Goal: Find specific fact: Find specific page/section

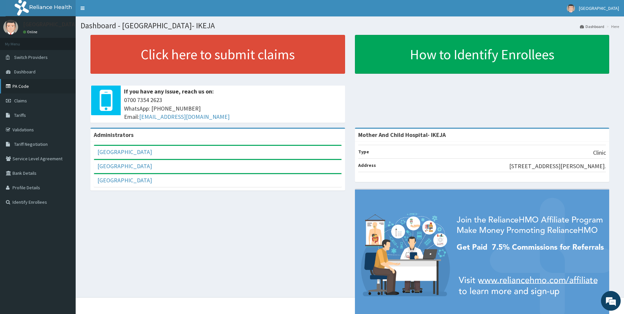
click at [24, 86] on link "PA Code" at bounding box center [38, 86] width 76 height 14
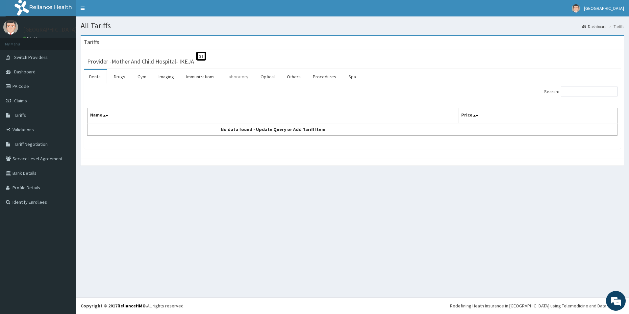
click at [241, 78] on link "Laboratory" at bounding box center [238, 77] width 32 height 14
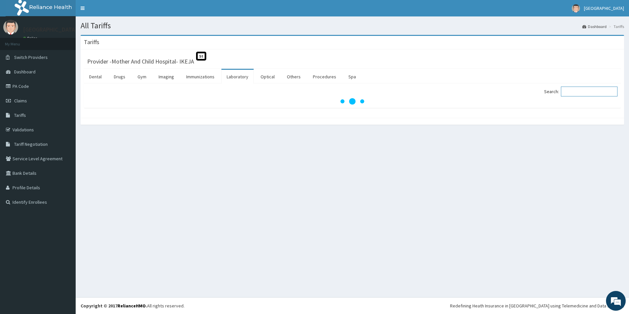
click at [574, 92] on input "Search:" at bounding box center [589, 92] width 57 height 10
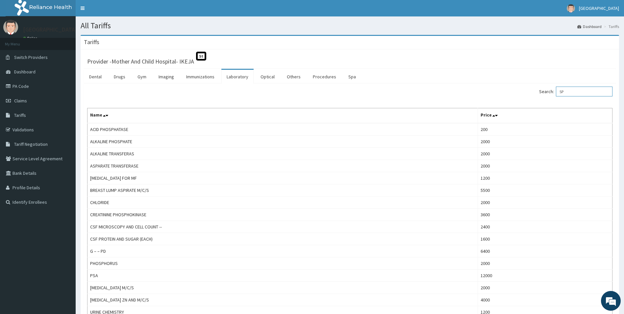
type input "SP"
click at [28, 128] on link "Validations" at bounding box center [38, 129] width 76 height 14
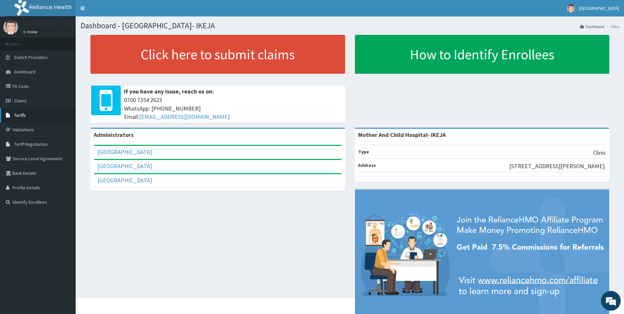
click at [22, 114] on span "Tariffs" at bounding box center [20, 115] width 12 height 6
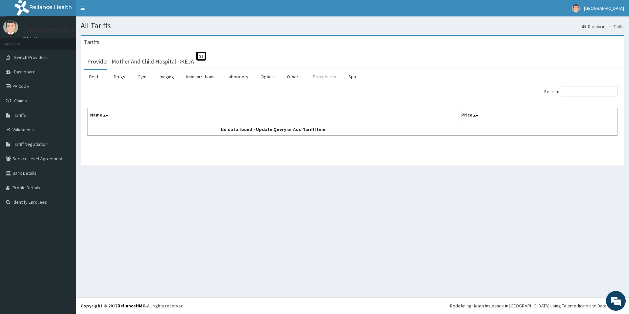
click at [319, 75] on link "Procedures" at bounding box center [325, 77] width 34 height 14
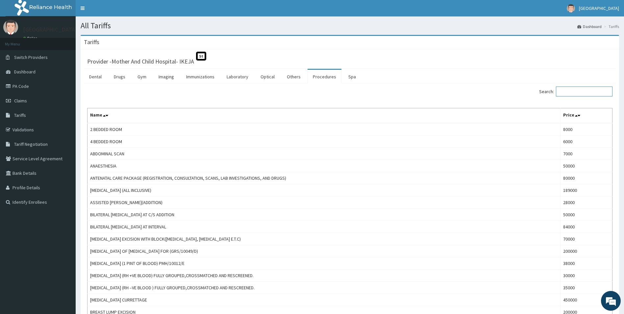
click at [585, 92] on input "Search:" at bounding box center [584, 92] width 57 height 10
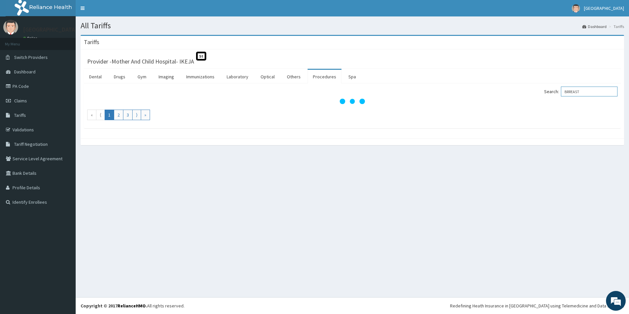
click at [575, 90] on input "BRREAST" at bounding box center [589, 92] width 57 height 10
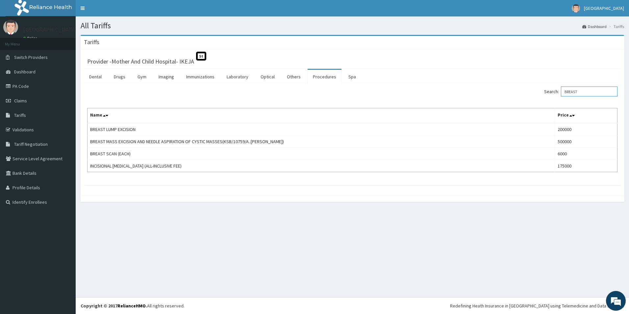
type input "BREAST"
